Goal: Task Accomplishment & Management: Complete application form

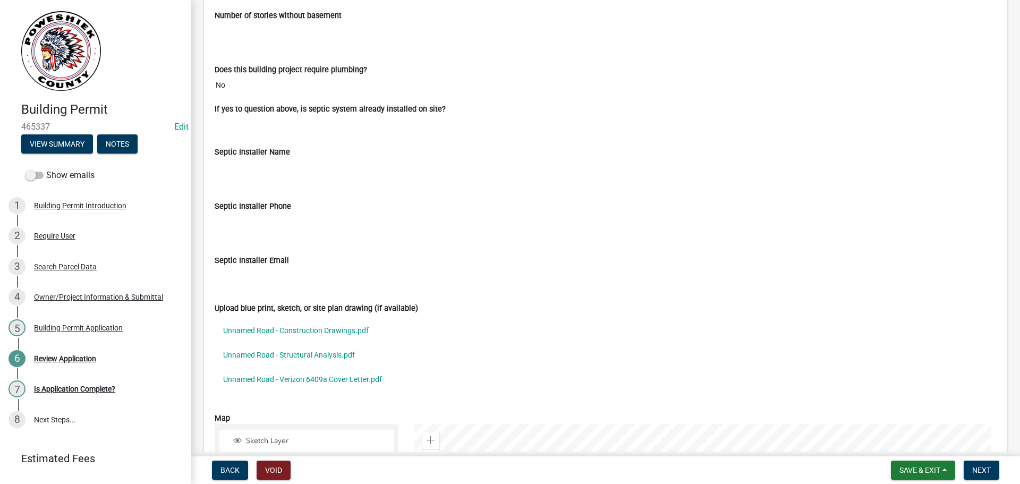
scroll to position [3188, 0]
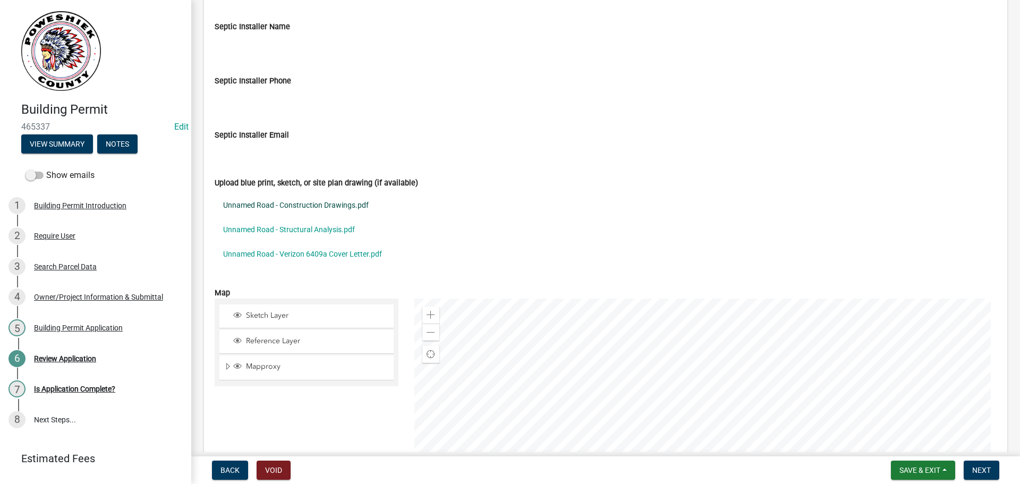
click at [294, 206] on link "Unnamed Road - Construction Drawings.pdf" at bounding box center [606, 205] width 782 height 24
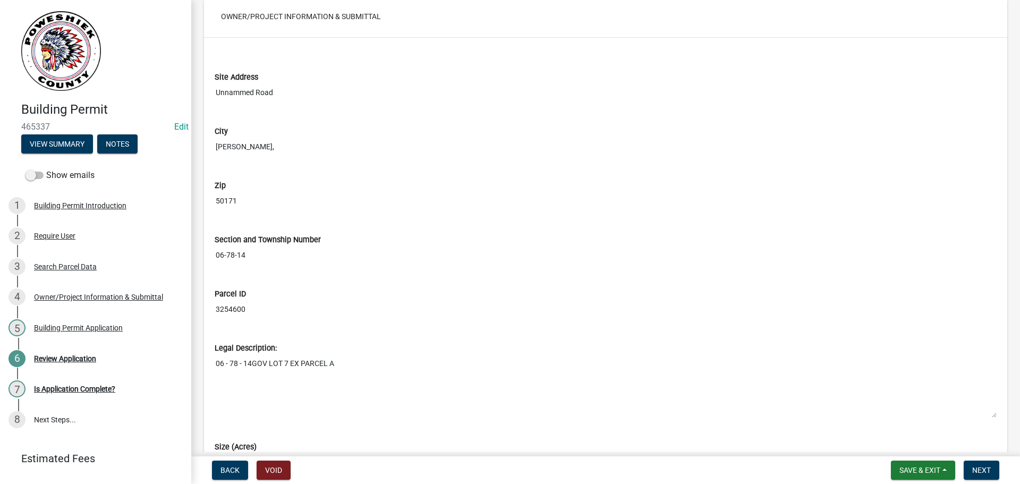
scroll to position [691, 0]
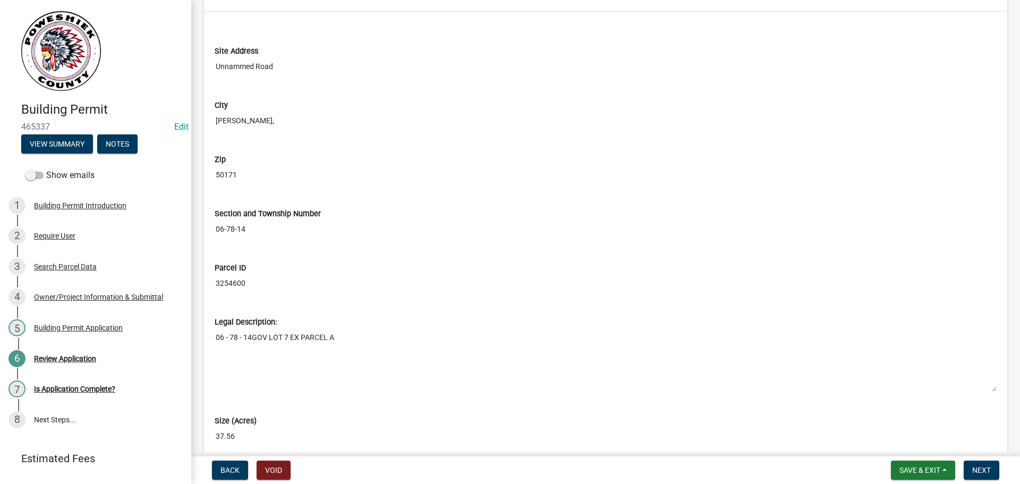
click at [245, 283] on input "3254600" at bounding box center [606, 284] width 782 height 20
click at [248, 283] on input "3254600" at bounding box center [606, 284] width 782 height 20
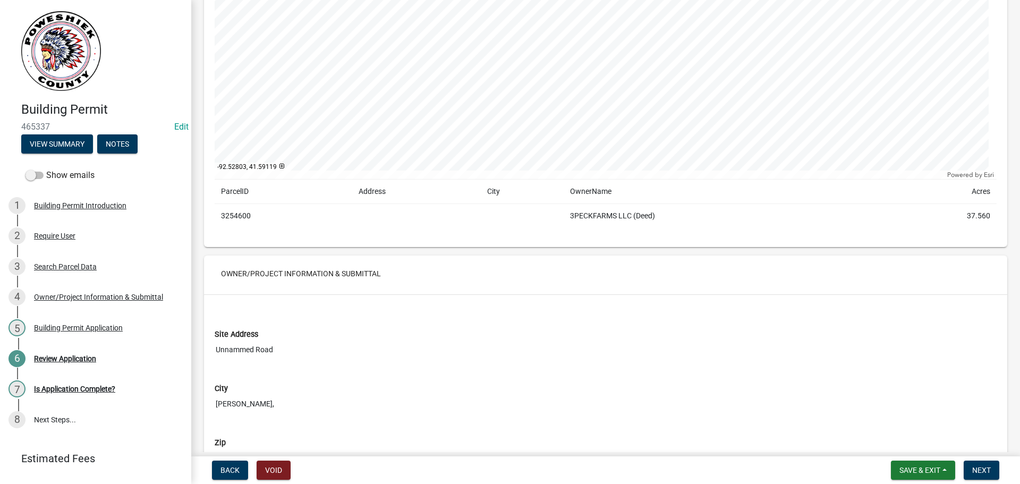
scroll to position [266, 0]
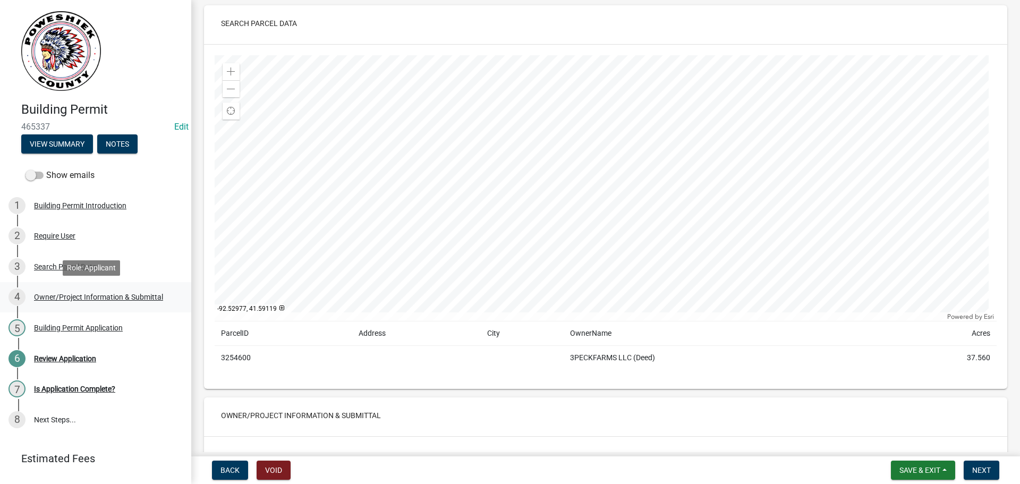
click at [101, 294] on div "Owner/Project Information & Submittal" at bounding box center [98, 296] width 129 height 7
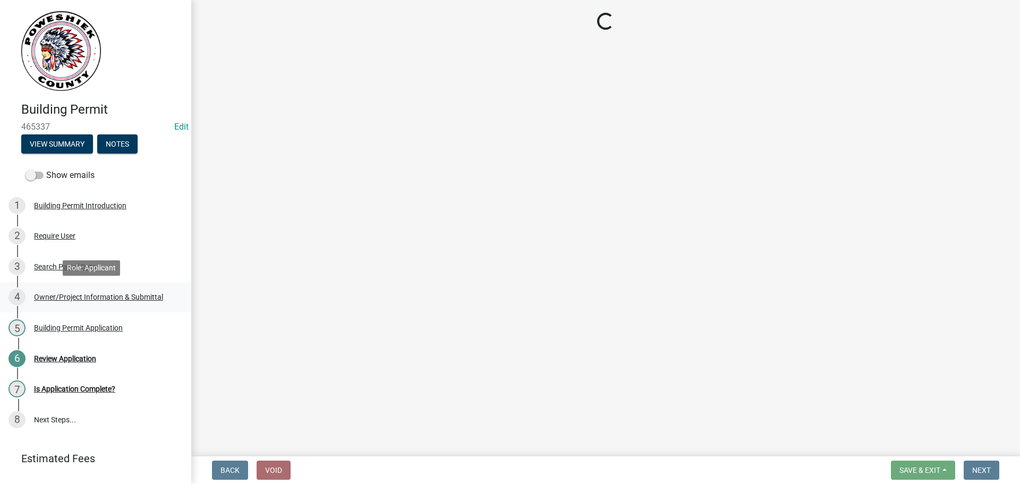
scroll to position [0, 0]
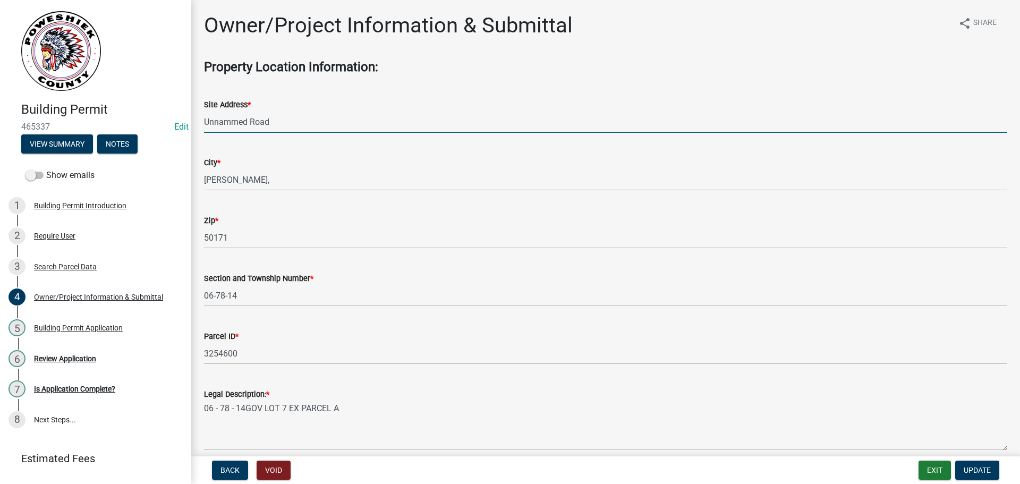
click at [281, 122] on input "Unnammed Road" at bounding box center [605, 122] width 803 height 22
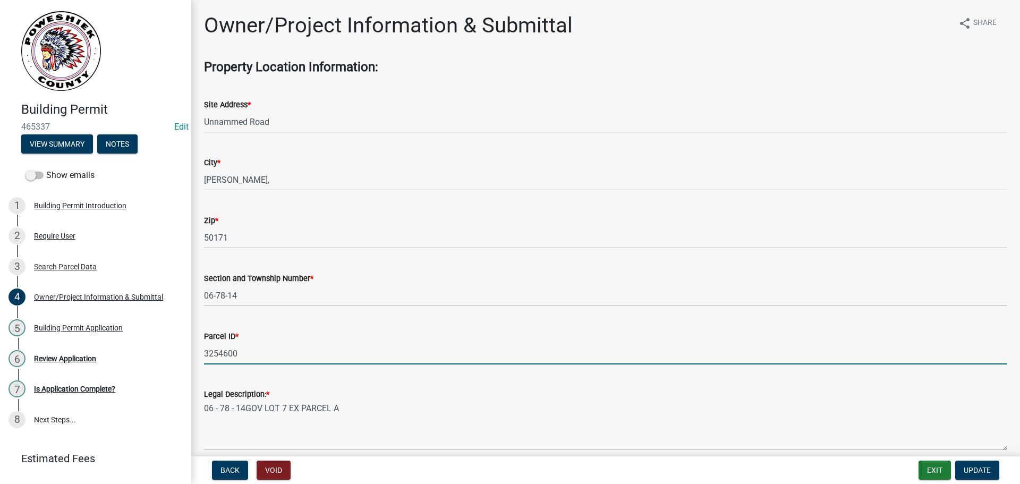
drag, startPoint x: 240, startPoint y: 354, endPoint x: 190, endPoint y: 354, distance: 50.5
click at [190, 354] on div "Building Permit 465337 Edit View Summary Notes Show emails 1 Building Permit In…" at bounding box center [510, 242] width 1020 height 484
type input "3340600"
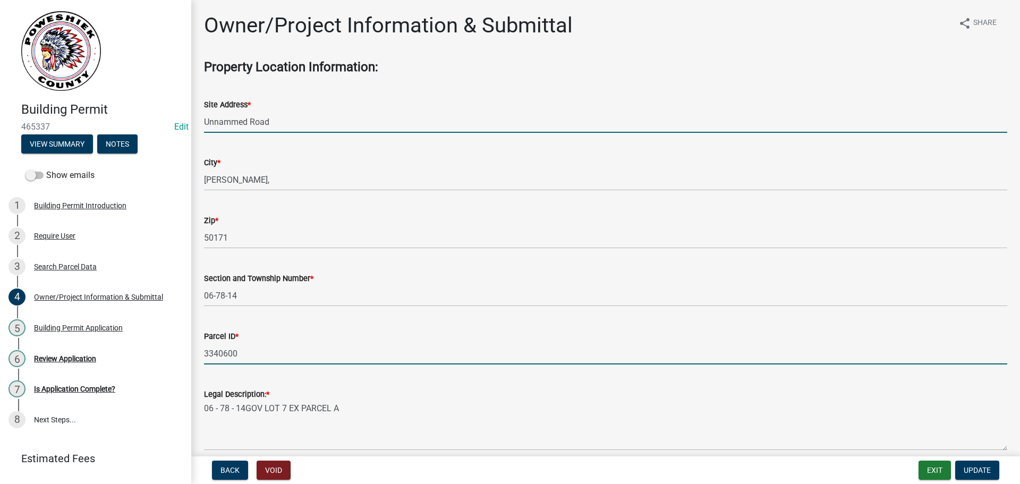
click at [281, 119] on input "Unnammed Road" at bounding box center [605, 122] width 803 height 22
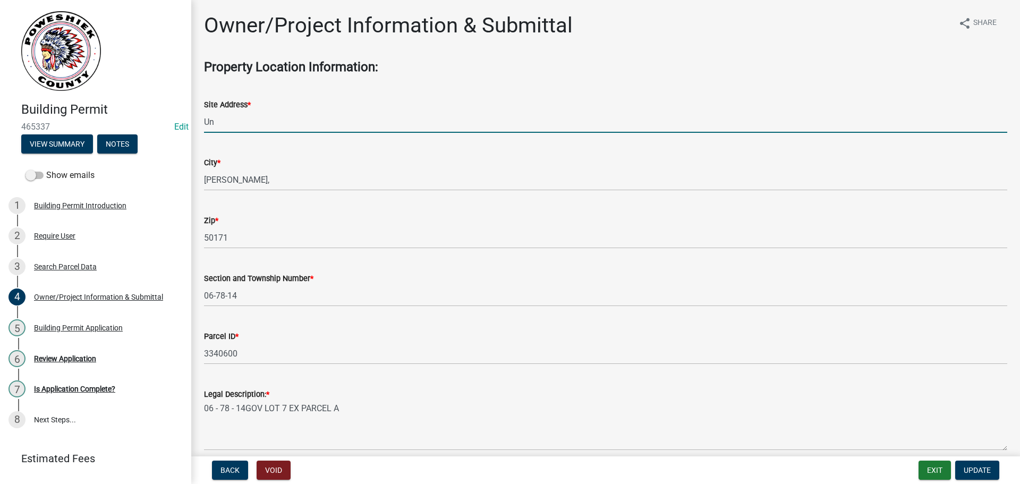
type input "U"
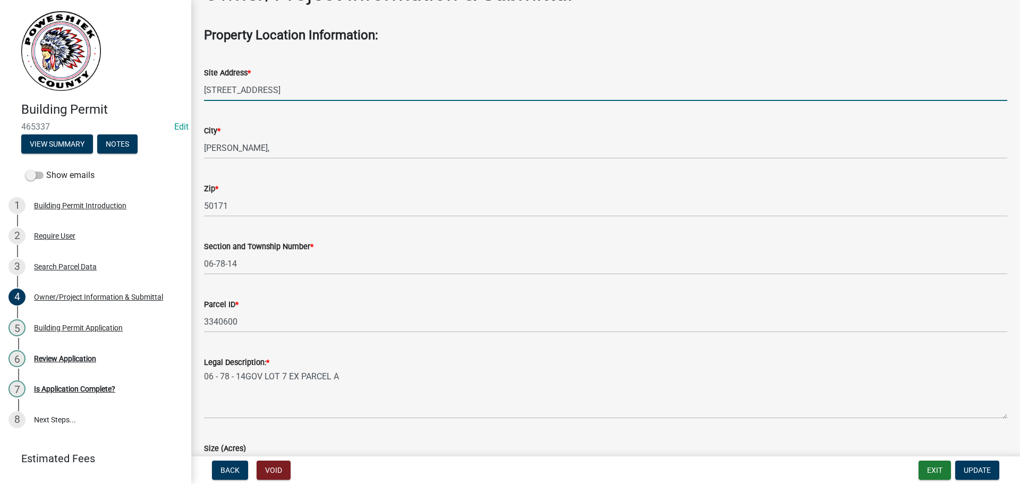
scroll to position [159, 0]
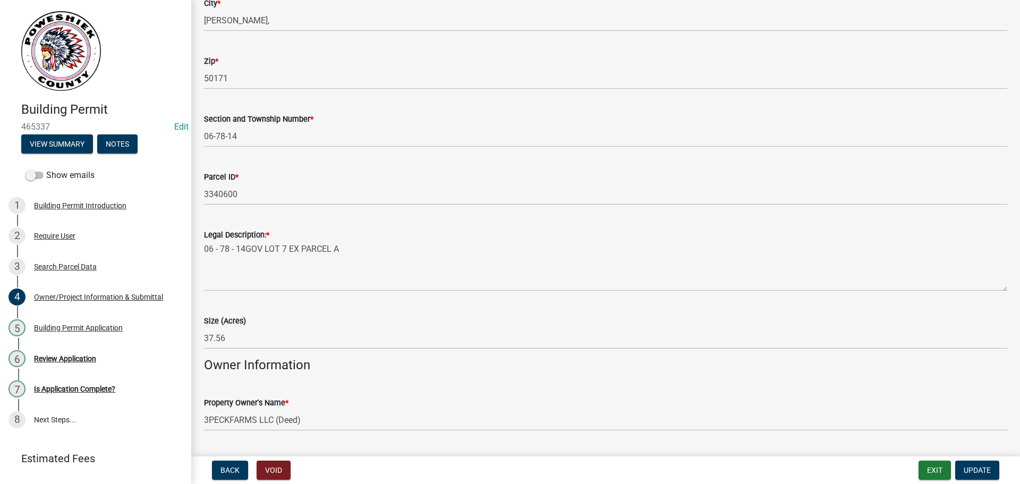
type input "[STREET_ADDRESS]"
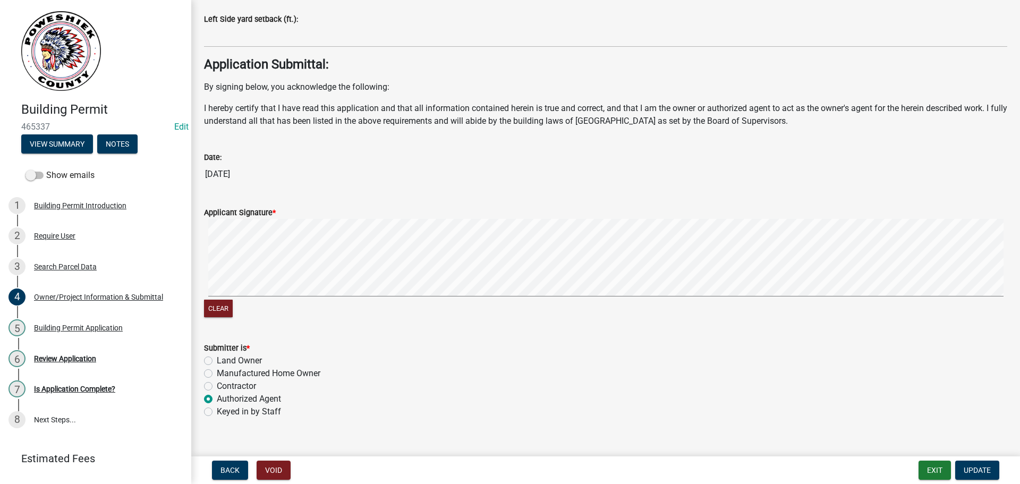
scroll to position [4184, 0]
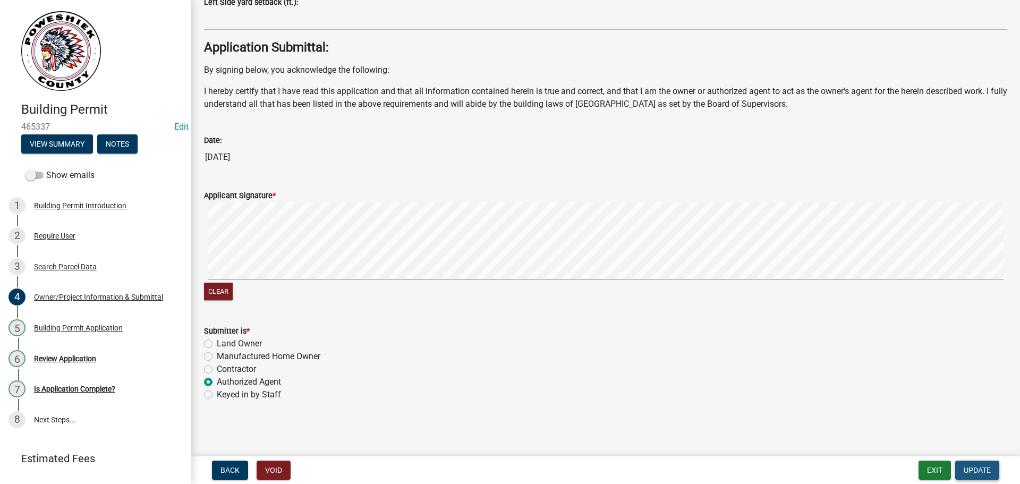
click at [969, 467] on span "Update" at bounding box center [977, 470] width 27 height 9
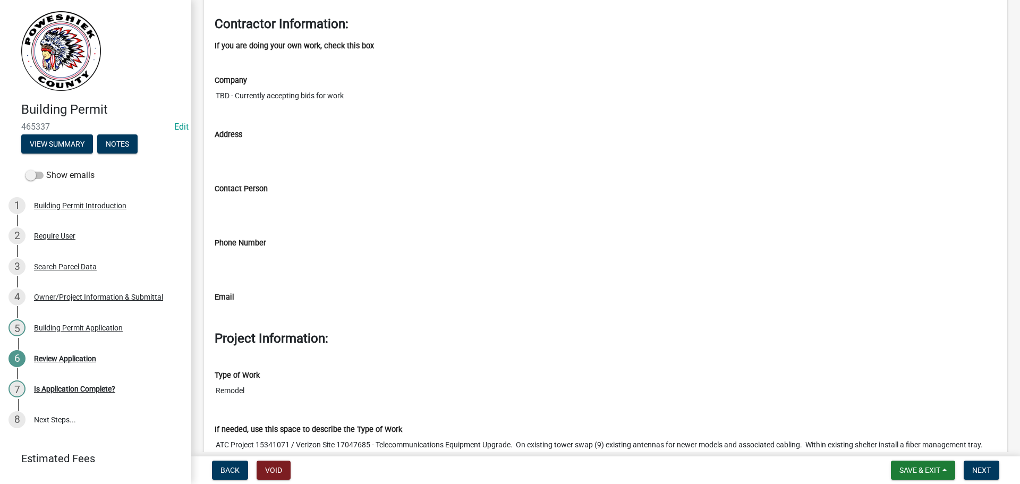
scroll to position [2285, 0]
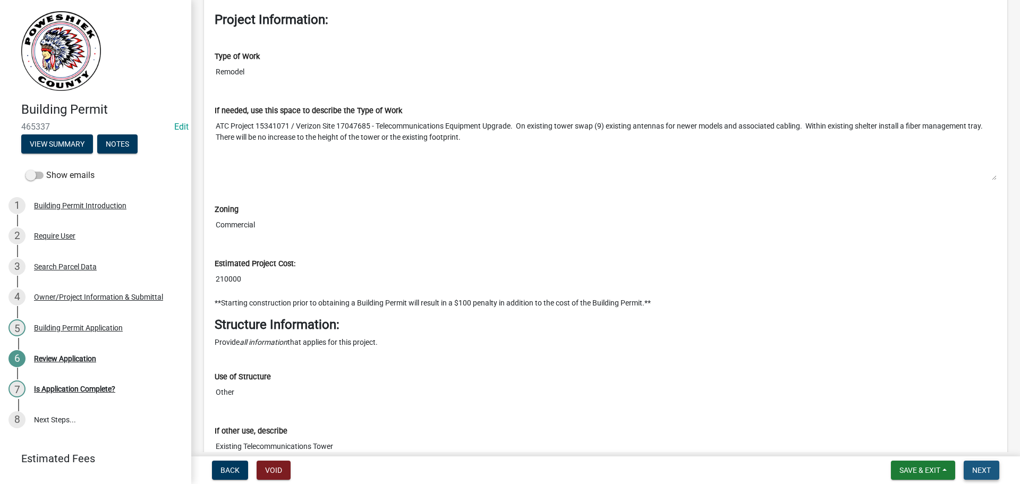
click at [978, 471] on span "Next" at bounding box center [981, 470] width 19 height 9
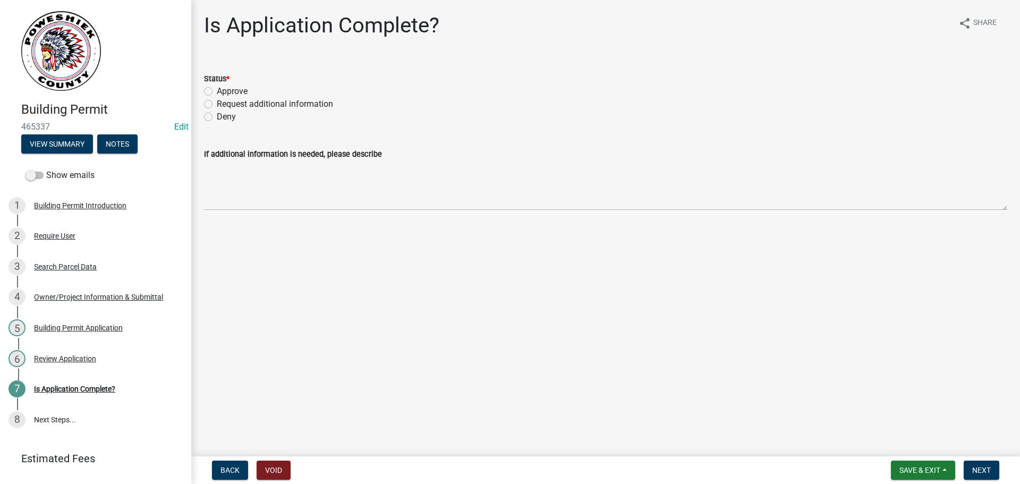
click at [217, 89] on label "Approve" at bounding box center [232, 91] width 31 height 13
click at [217, 89] on input "Approve" at bounding box center [220, 88] width 7 height 7
radio input "true"
click at [983, 469] on span "Next" at bounding box center [981, 470] width 19 height 9
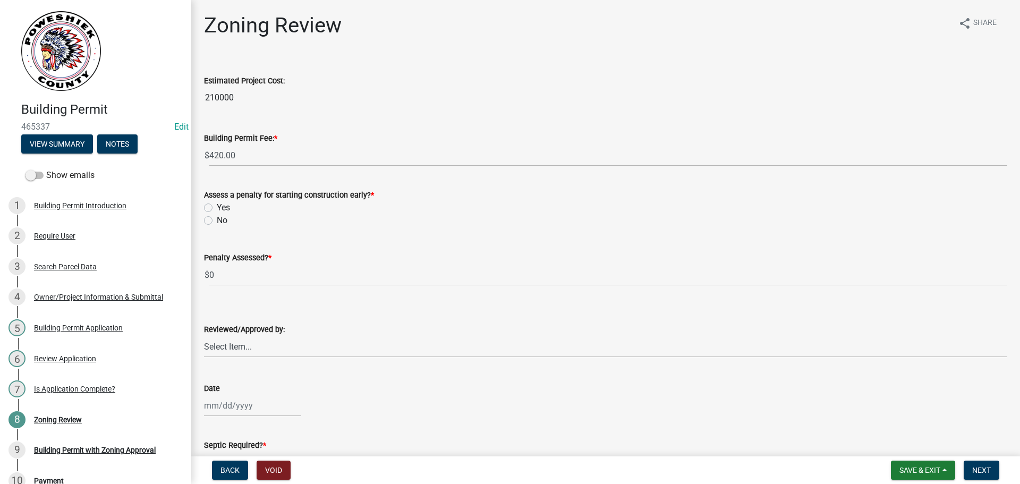
click at [217, 218] on label "No" at bounding box center [222, 220] width 11 height 13
click at [217, 218] on input "No" at bounding box center [220, 217] width 7 height 7
radio input "true"
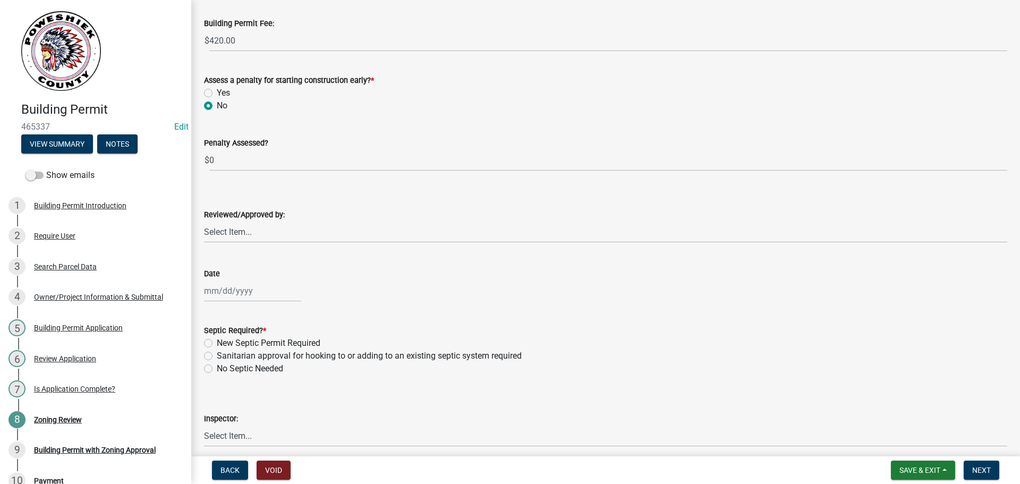
scroll to position [159, 0]
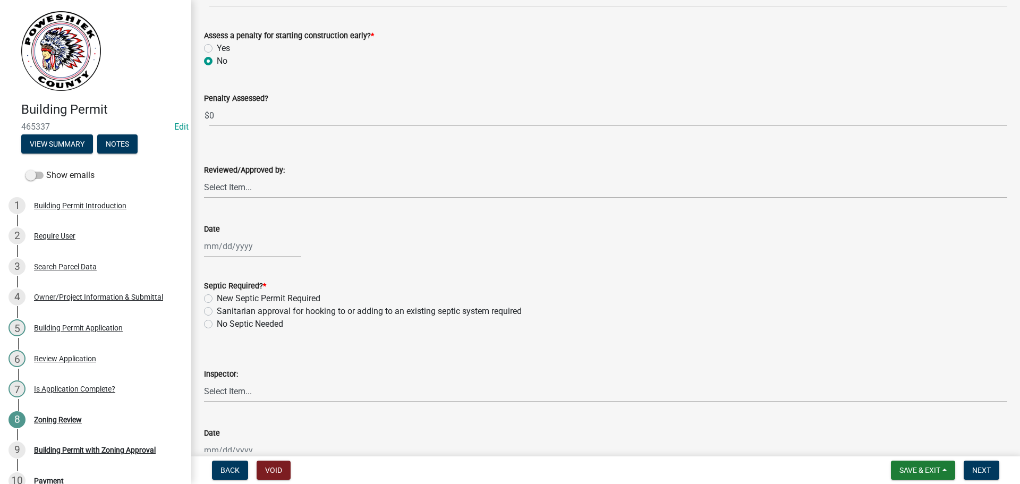
click at [245, 191] on select "Select Item... [PERSON_NAME]" at bounding box center [605, 187] width 803 height 22
click at [204, 176] on select "Select Item... [PERSON_NAME]" at bounding box center [605, 187] width 803 height 22
select select "cd1e2781-96fe-455b-9ef7-e2bfe4f5dace"
click at [236, 245] on div at bounding box center [252, 246] width 97 height 22
select select "8"
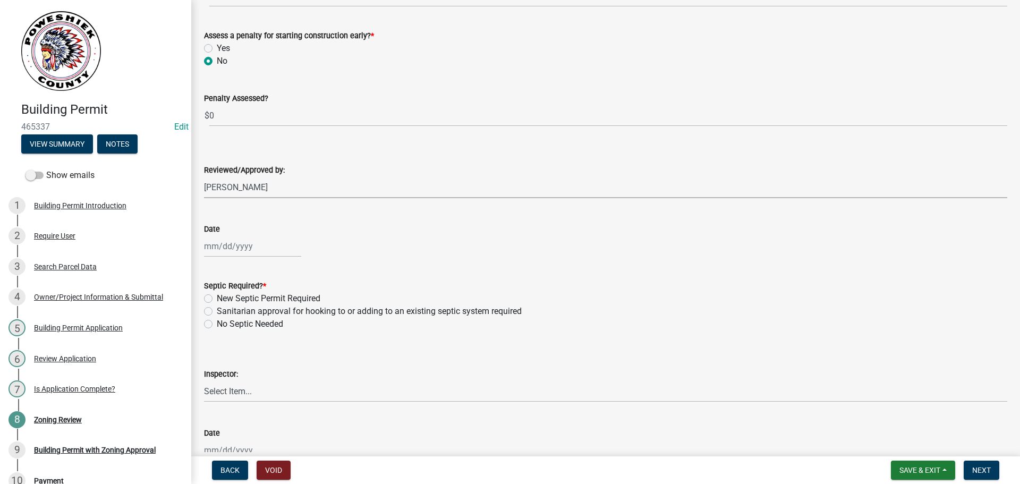
select select "2025"
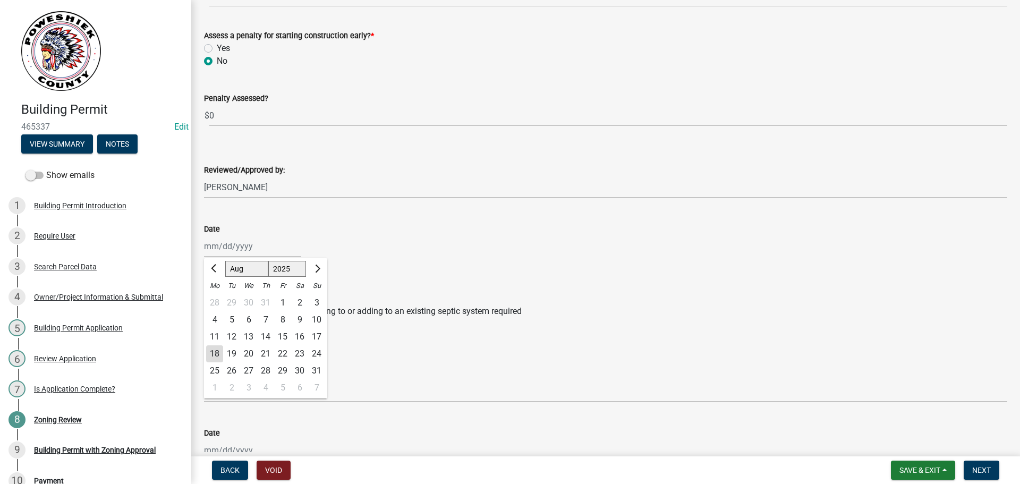
click at [216, 352] on div "18" at bounding box center [214, 353] width 17 height 17
type input "[DATE]"
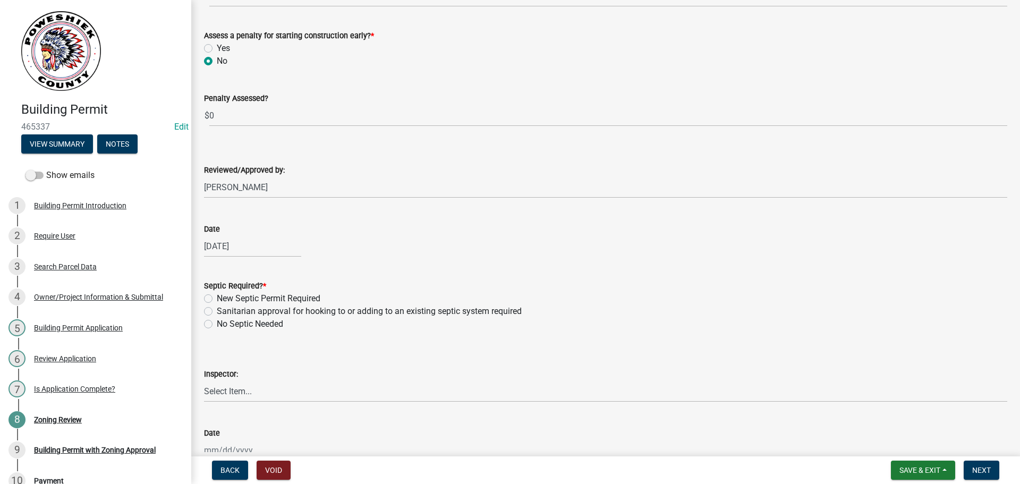
click at [217, 324] on label "No Septic Needed" at bounding box center [250, 324] width 66 height 13
click at [217, 324] on input "No Septic Needed" at bounding box center [220, 321] width 7 height 7
radio input "true"
click at [266, 388] on select "Select Item... [PERSON_NAME]" at bounding box center [605, 391] width 803 height 22
click at [204, 380] on select "Select Item... [PERSON_NAME]" at bounding box center [605, 391] width 803 height 22
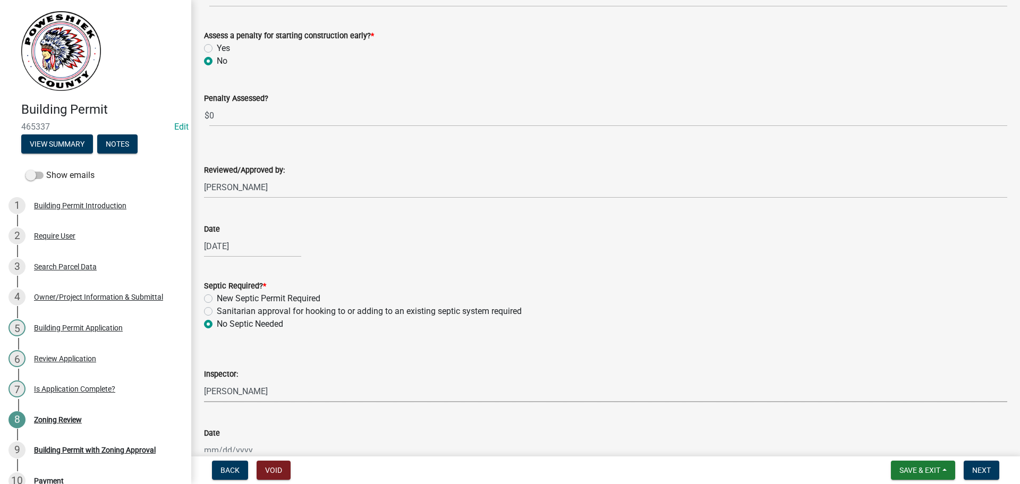
select select "cd1e2781-96fe-455b-9ef7-e2bfe4f5dace"
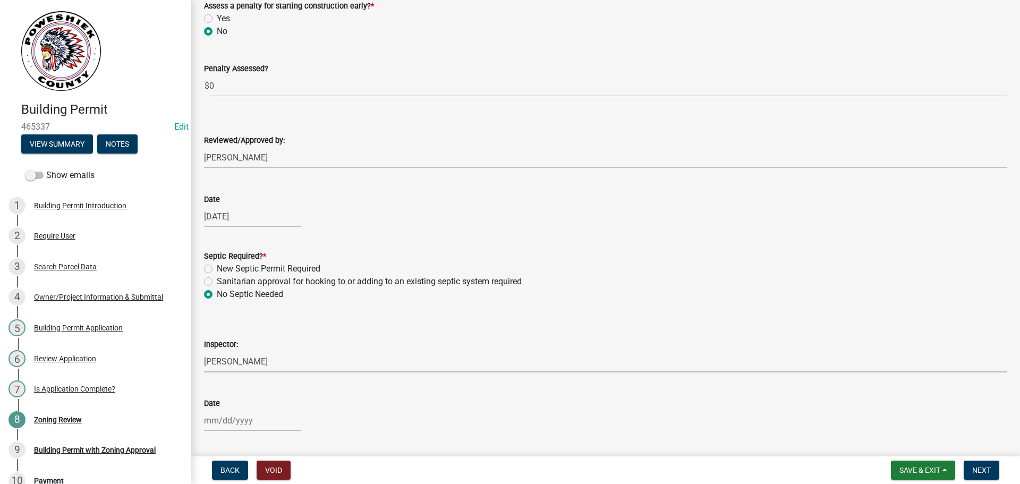
scroll to position [219, 0]
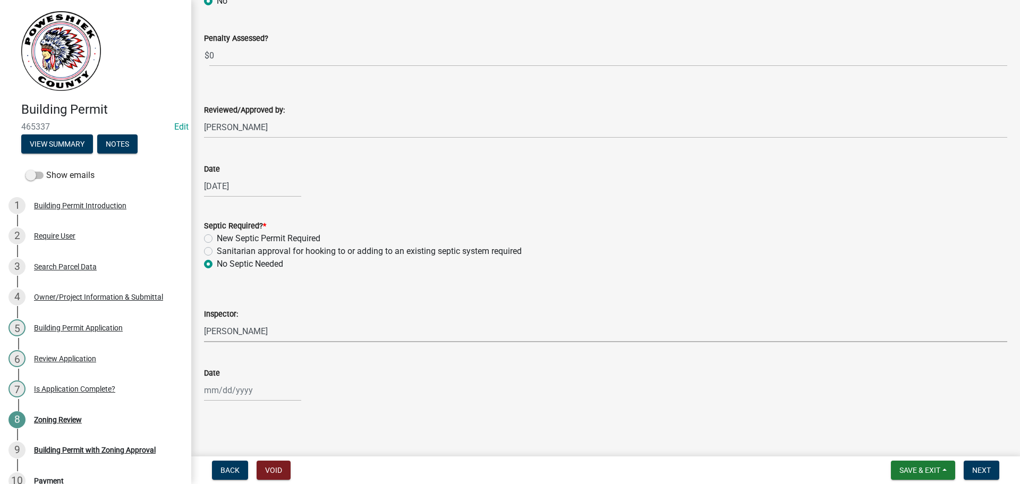
select select "8"
select select "2025"
click at [247, 396] on div "[PERSON_NAME] Feb Mar Apr [PERSON_NAME][DATE] Oct Nov [DATE] 1526 1527 1528 152…" at bounding box center [252, 390] width 97 height 22
click at [216, 334] on div "18" at bounding box center [214, 333] width 17 height 17
type input "[DATE]"
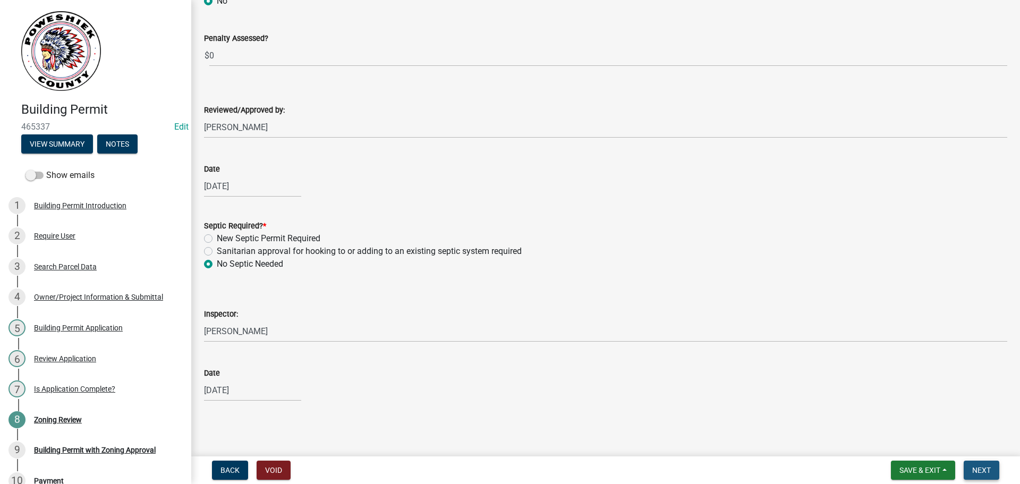
click at [985, 472] on span "Next" at bounding box center [981, 470] width 19 height 9
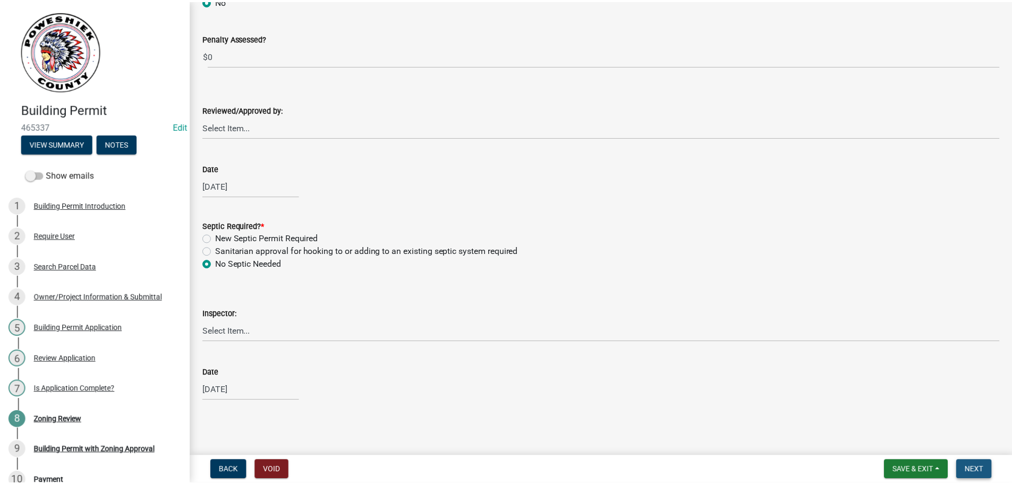
scroll to position [0, 0]
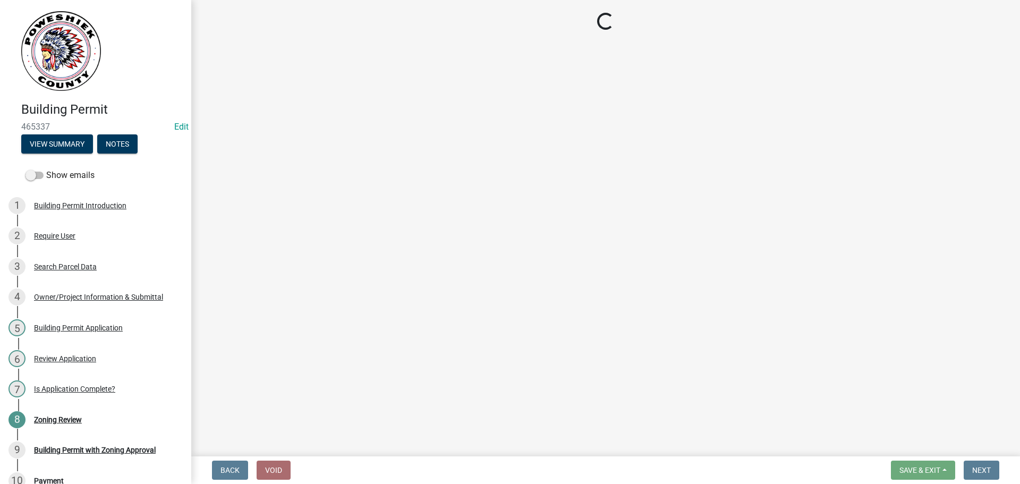
select select "3: 3"
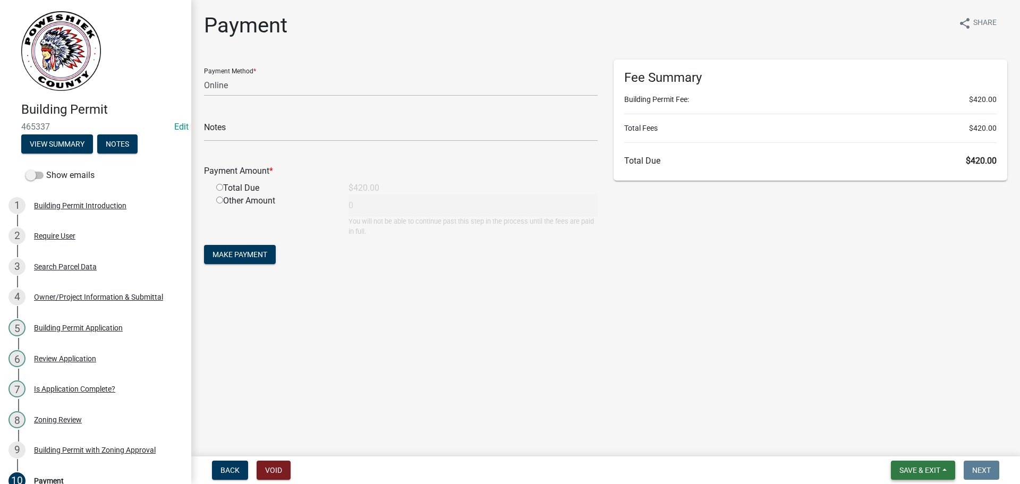
click at [916, 467] on span "Save & Exit" at bounding box center [920, 470] width 41 height 9
click at [900, 441] on button "Save & Exit" at bounding box center [912, 443] width 85 height 26
